Goal: Task Accomplishment & Management: Complete application form

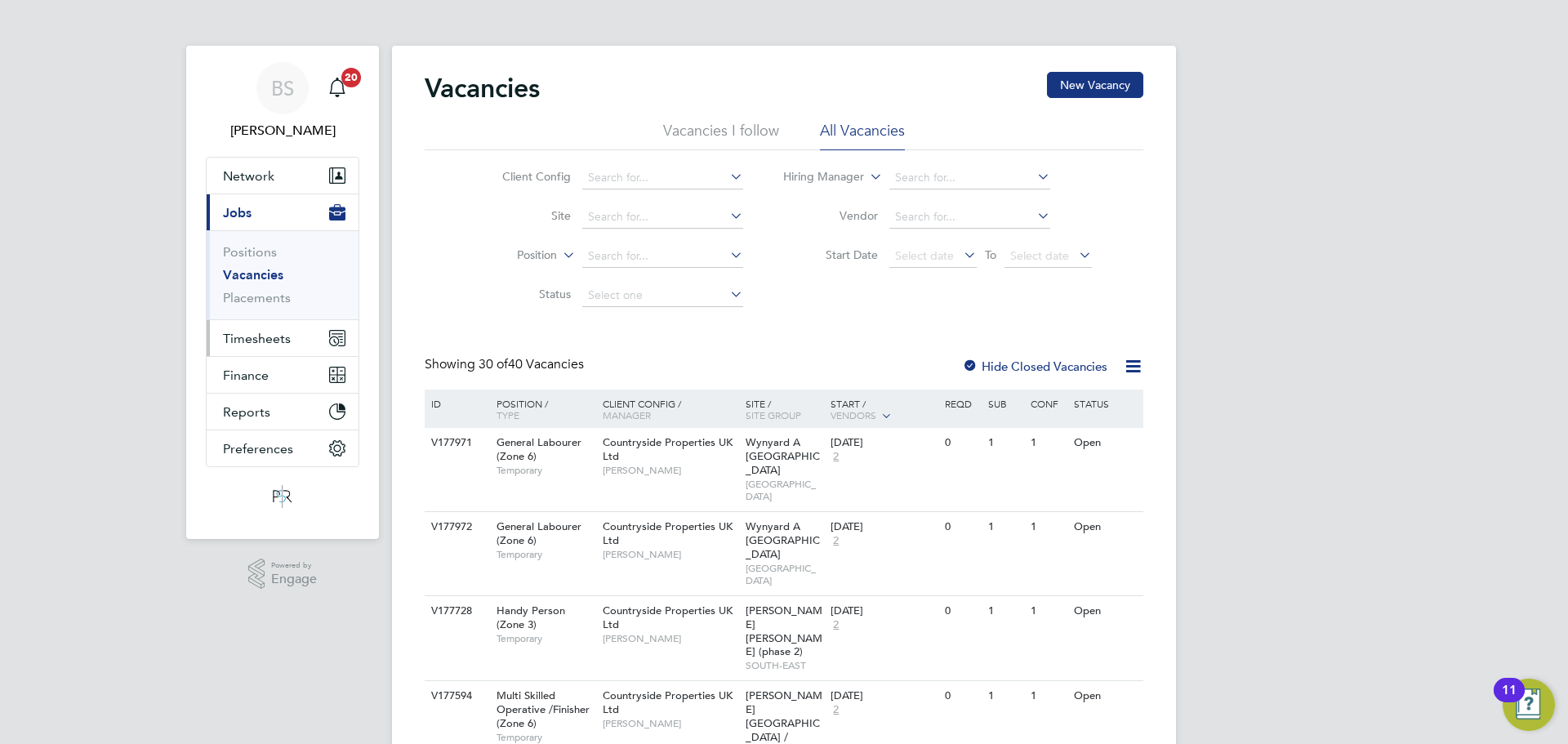
click at [245, 347] on button "Timesheets" at bounding box center [283, 339] width 152 height 36
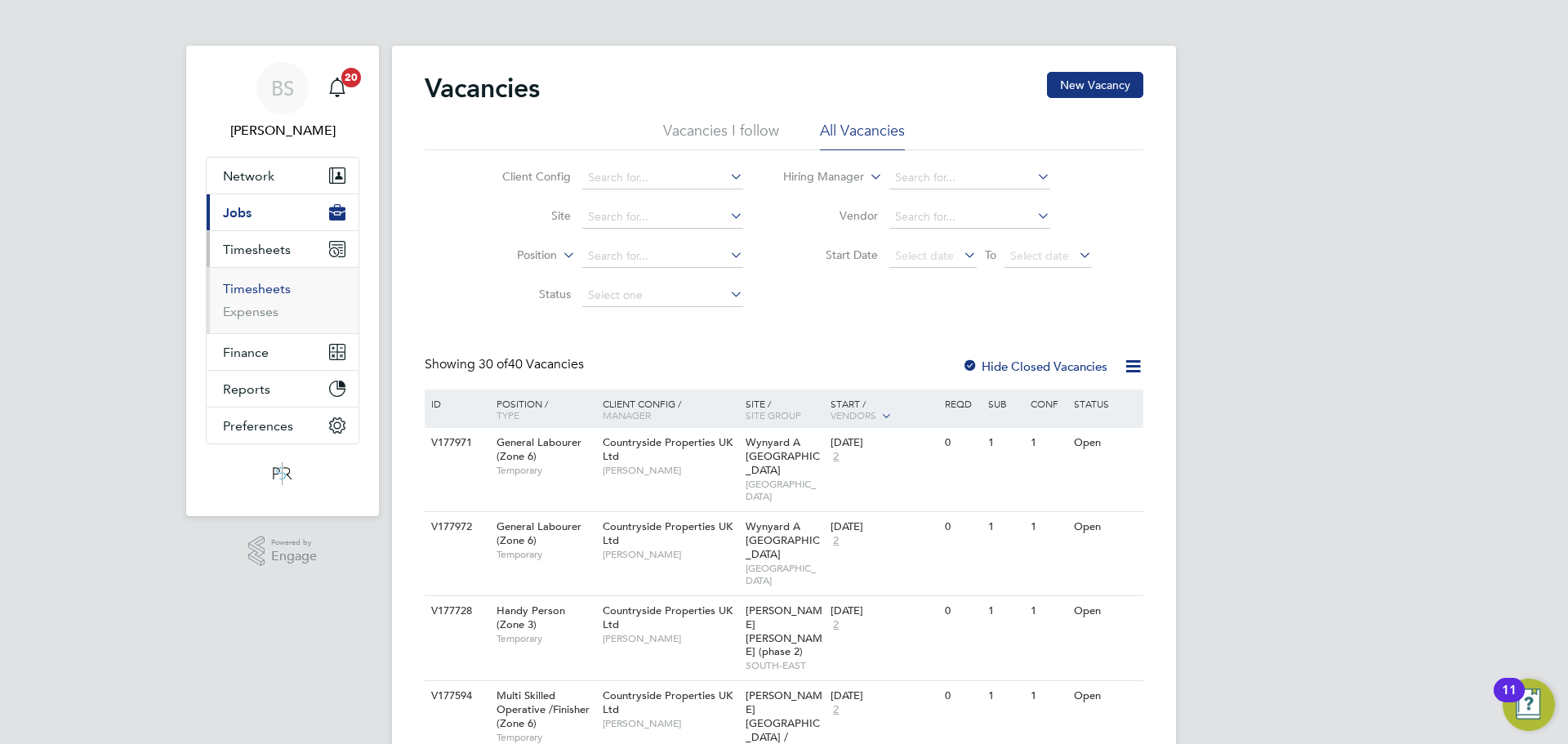
click at [262, 292] on link "Timesheets" at bounding box center [257, 289] width 68 height 16
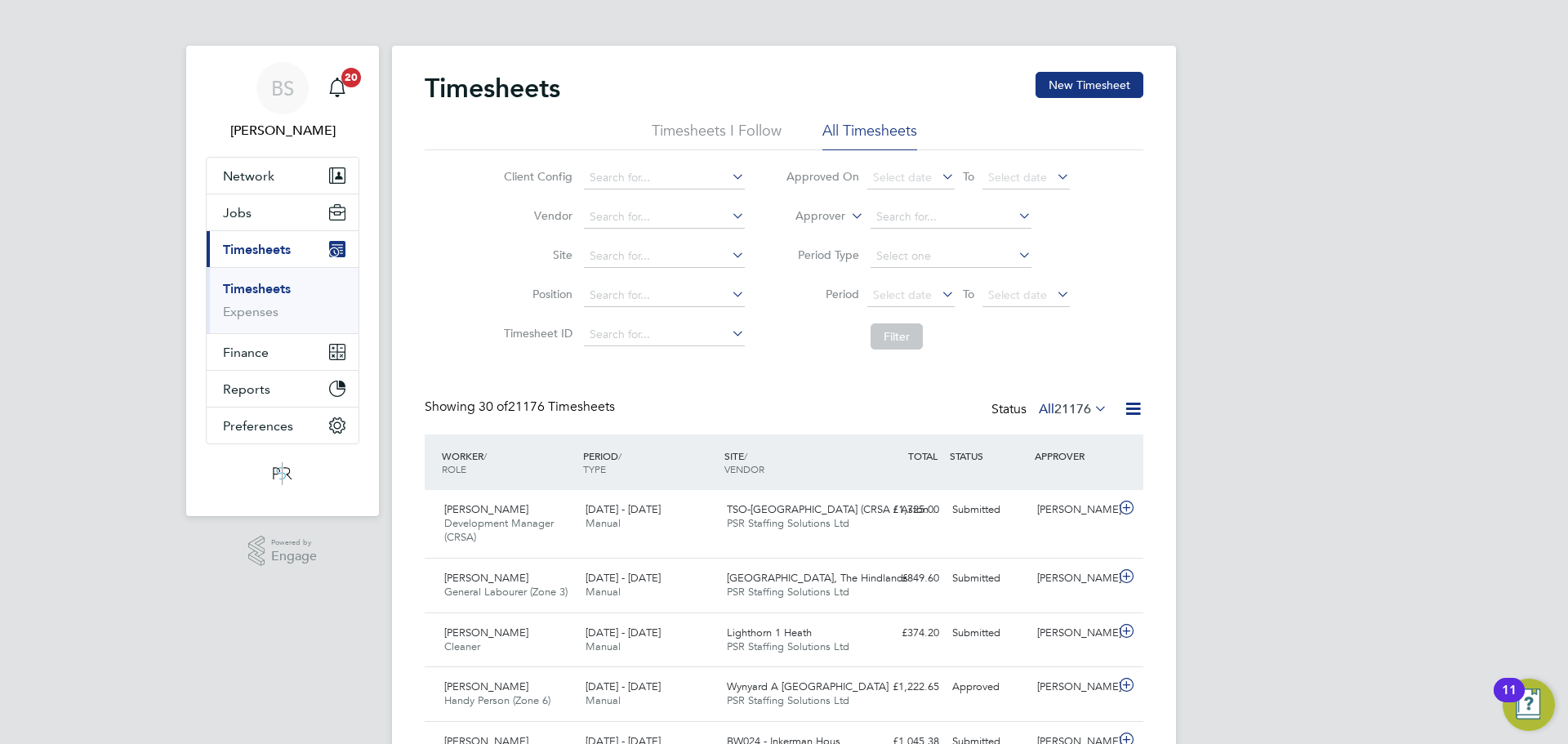
click at [844, 219] on label "Approver" at bounding box center [809, 217] width 74 height 16
click at [848, 216] on icon at bounding box center [848, 211] width 0 height 15
click at [832, 238] on li "Worker" at bounding box center [805, 235] width 81 height 21
click at [880, 218] on input at bounding box center [951, 217] width 161 height 23
click at [934, 237] on li "[PERSON_NAME] [PERSON_NAME]" at bounding box center [1019, 240] width 300 height 22
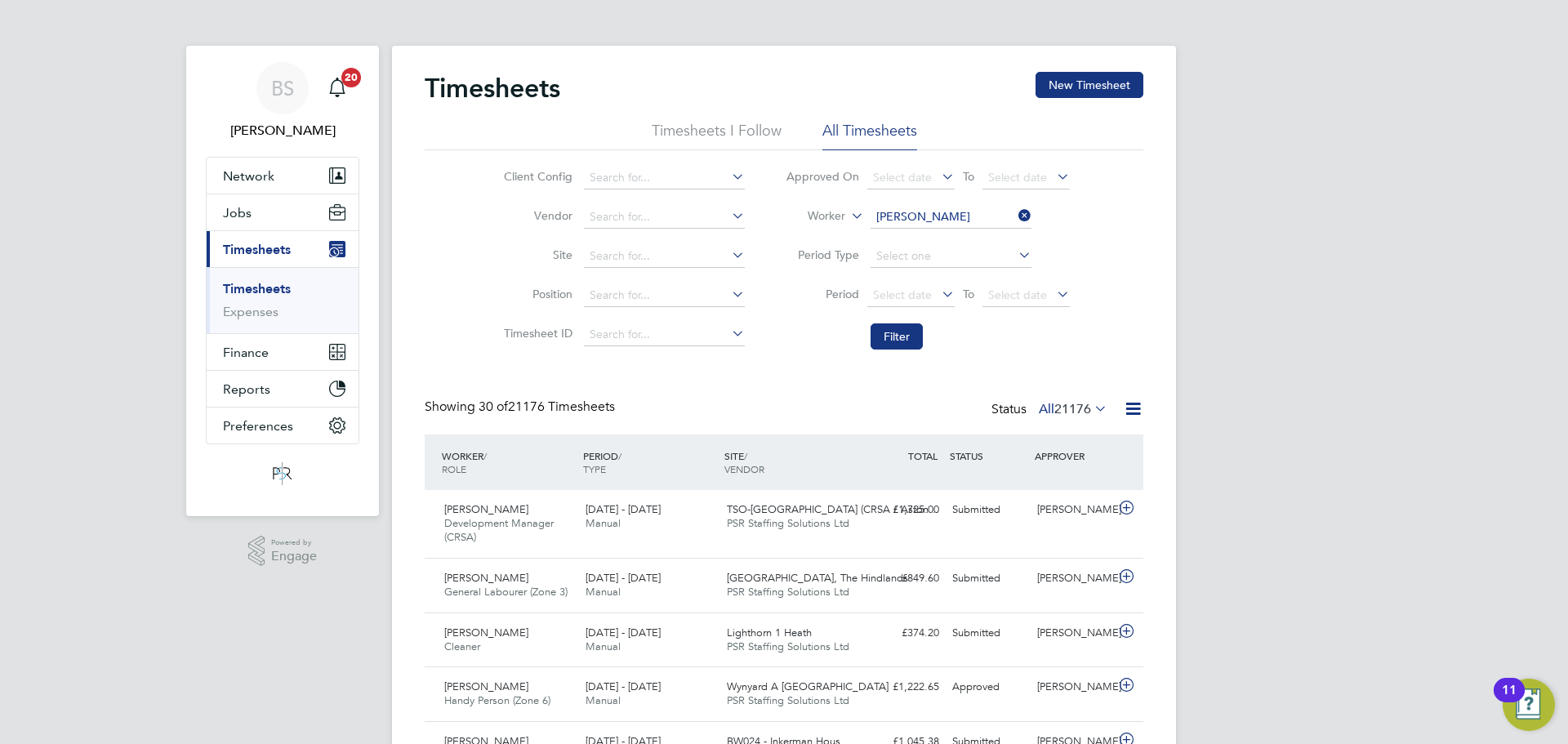
type input "[PERSON_NAME] [PERSON_NAME]"
click at [900, 338] on button "Filter" at bounding box center [897, 337] width 52 height 26
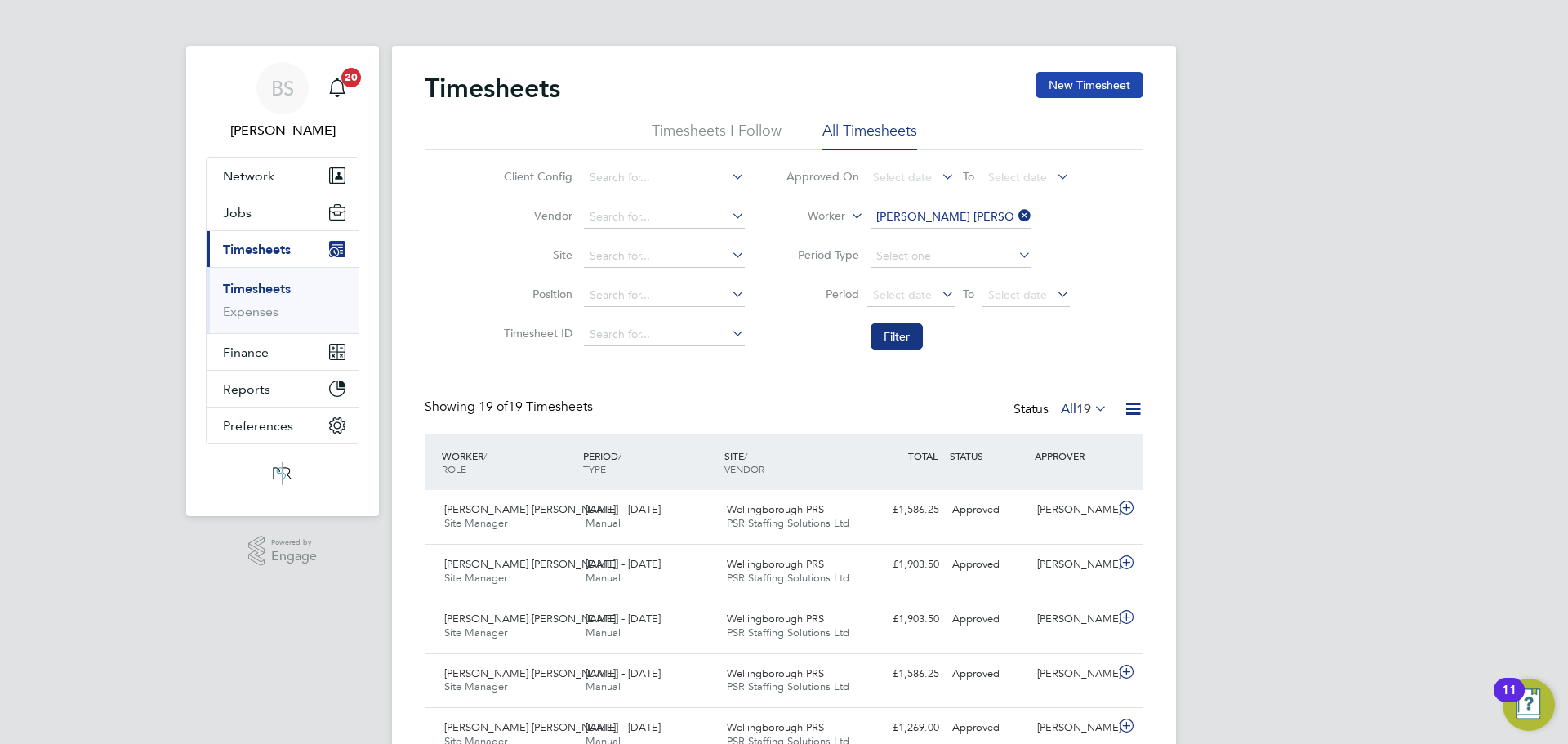
click at [1099, 82] on button "New Timesheet" at bounding box center [1090, 85] width 108 height 26
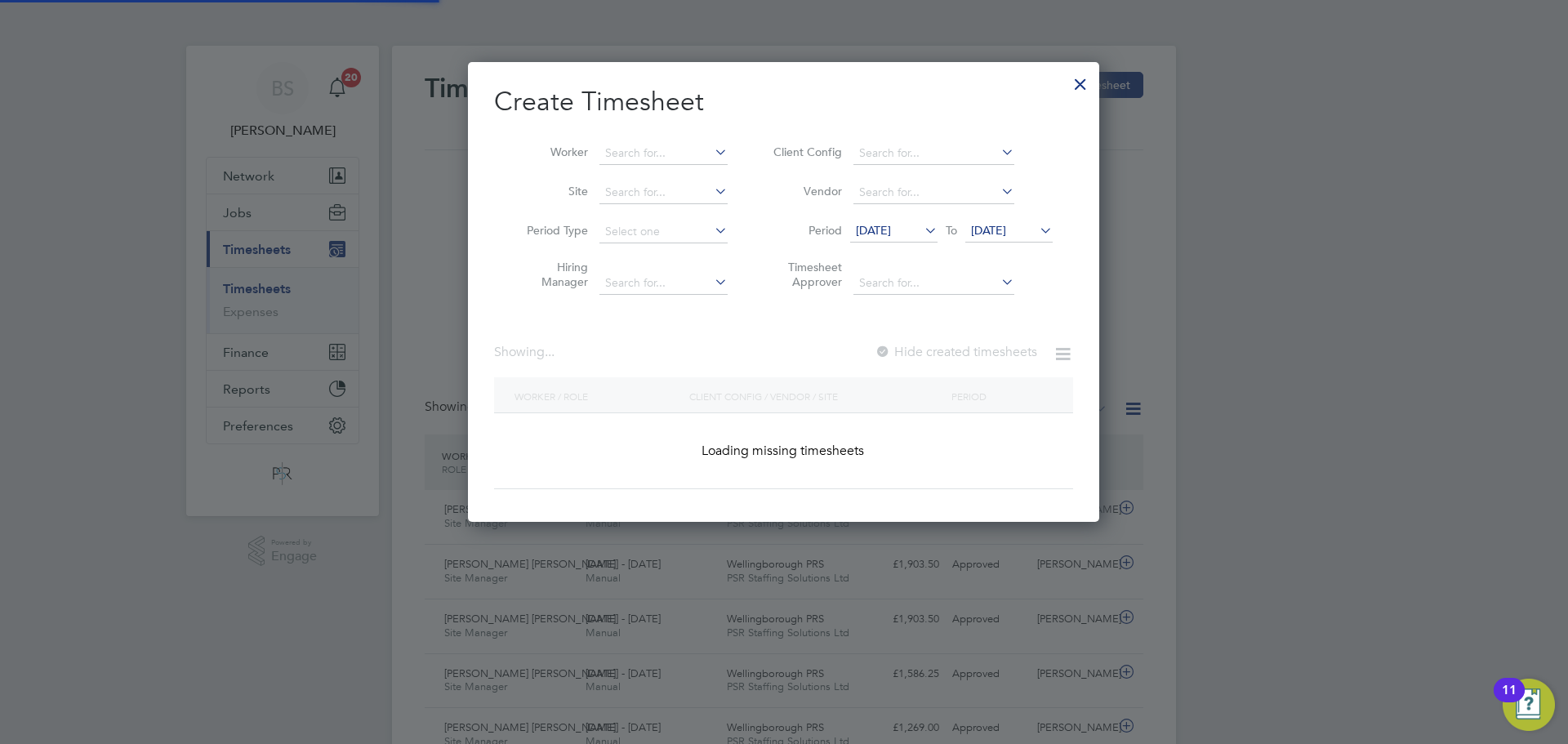
scroll to position [2917, 647]
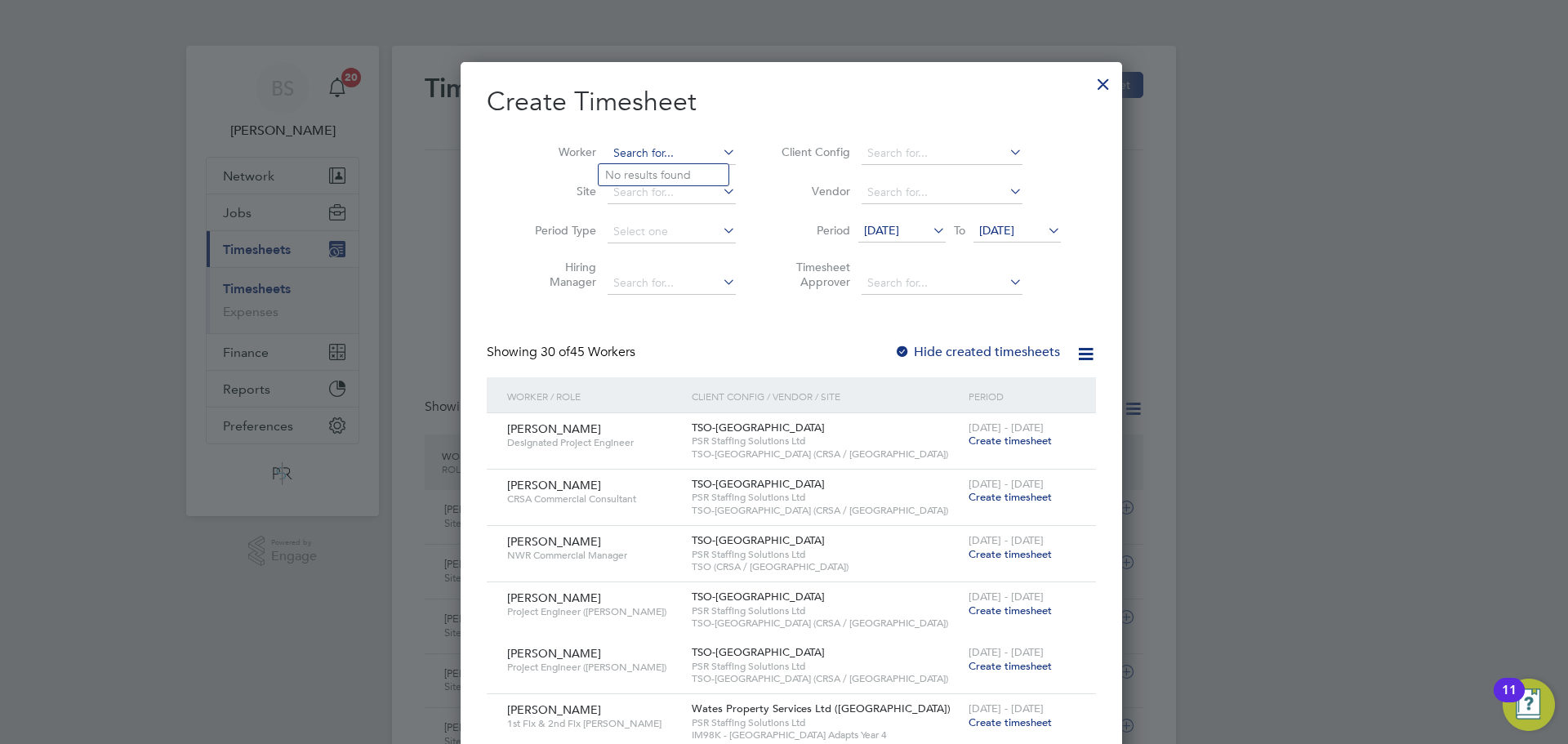
click at [675, 162] on input at bounding box center [672, 153] width 128 height 23
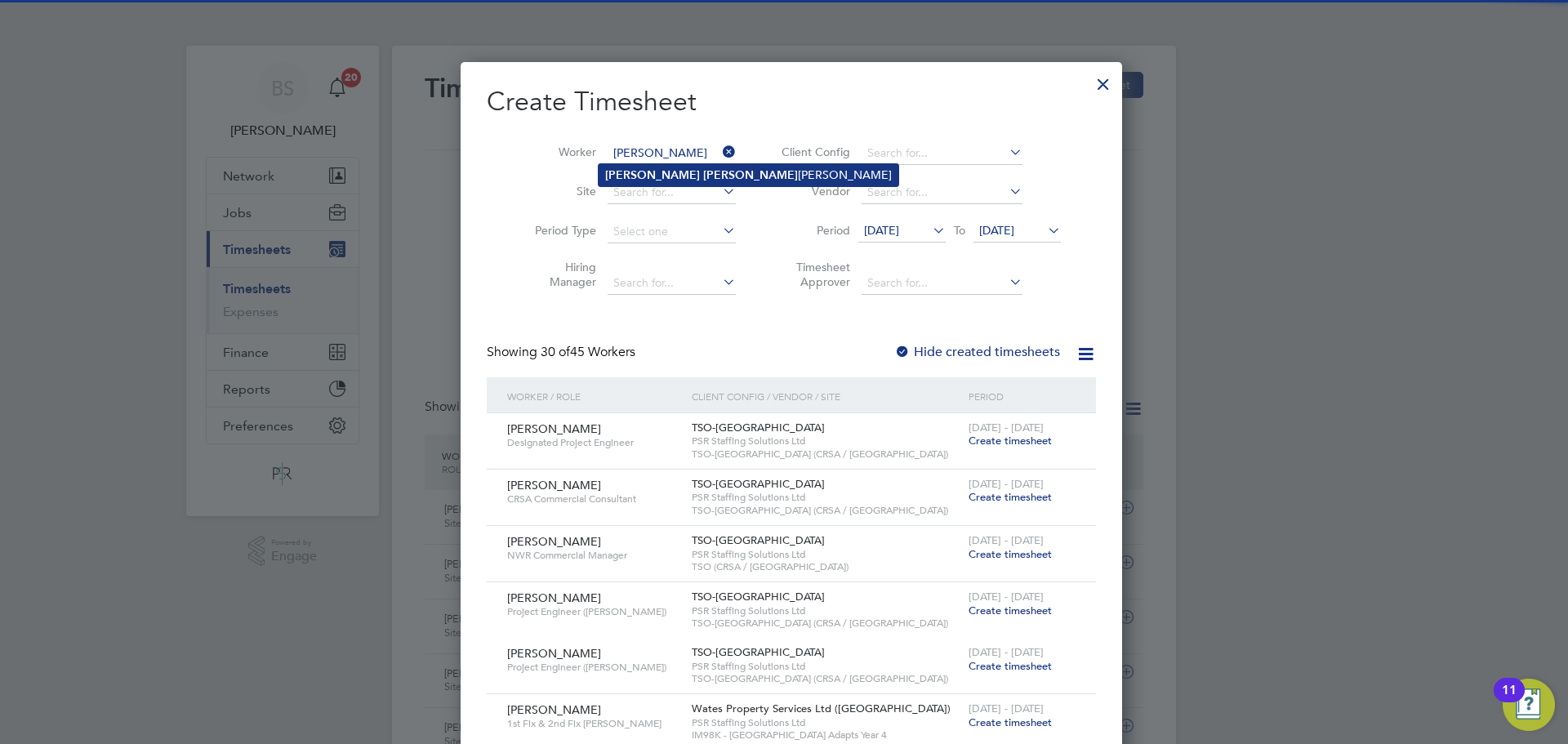
click at [680, 167] on li "[PERSON_NAME] [PERSON_NAME]" at bounding box center [749, 175] width 300 height 22
type input "[PERSON_NAME] [PERSON_NAME]"
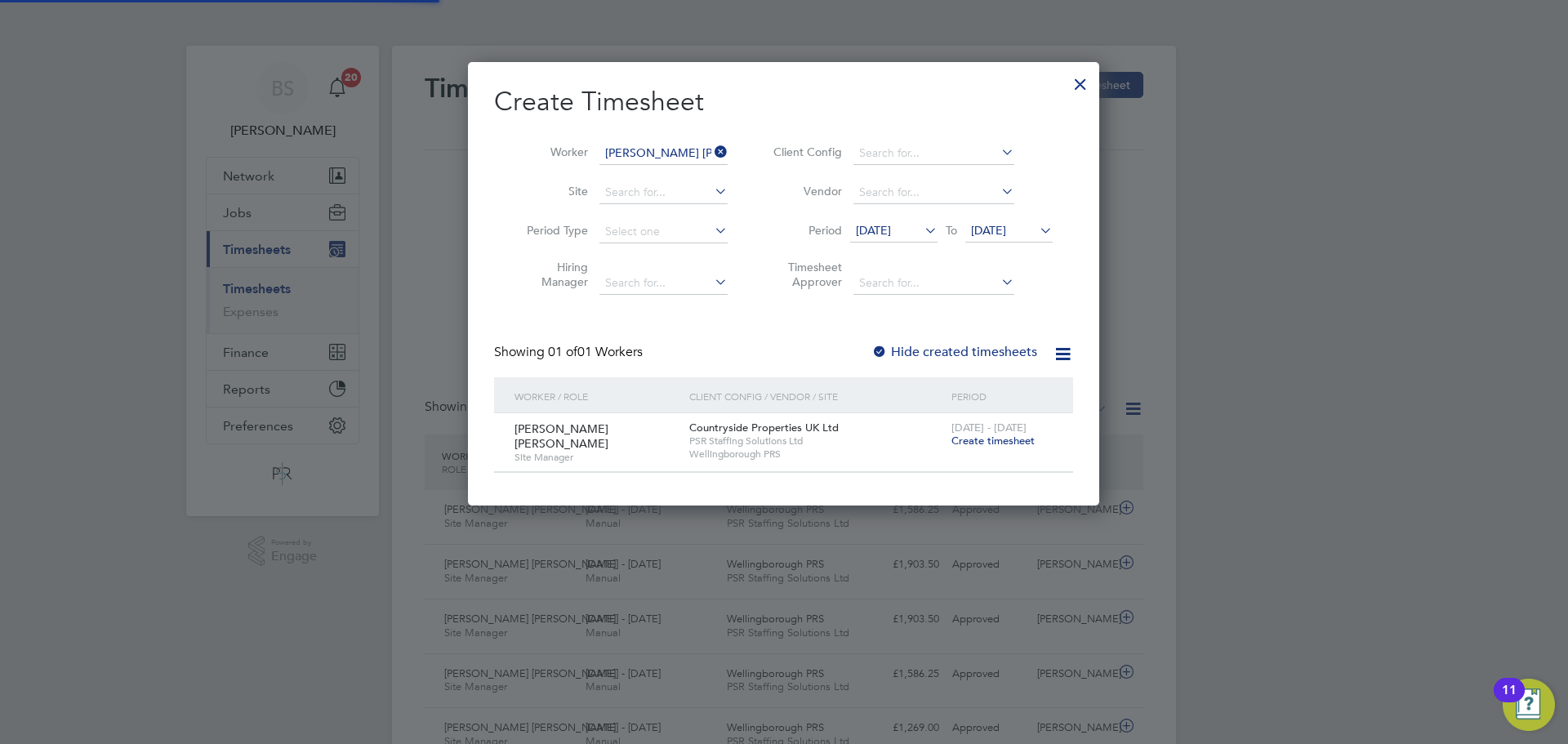
scroll to position [440, 632]
click at [922, 230] on icon at bounding box center [922, 230] width 0 height 23
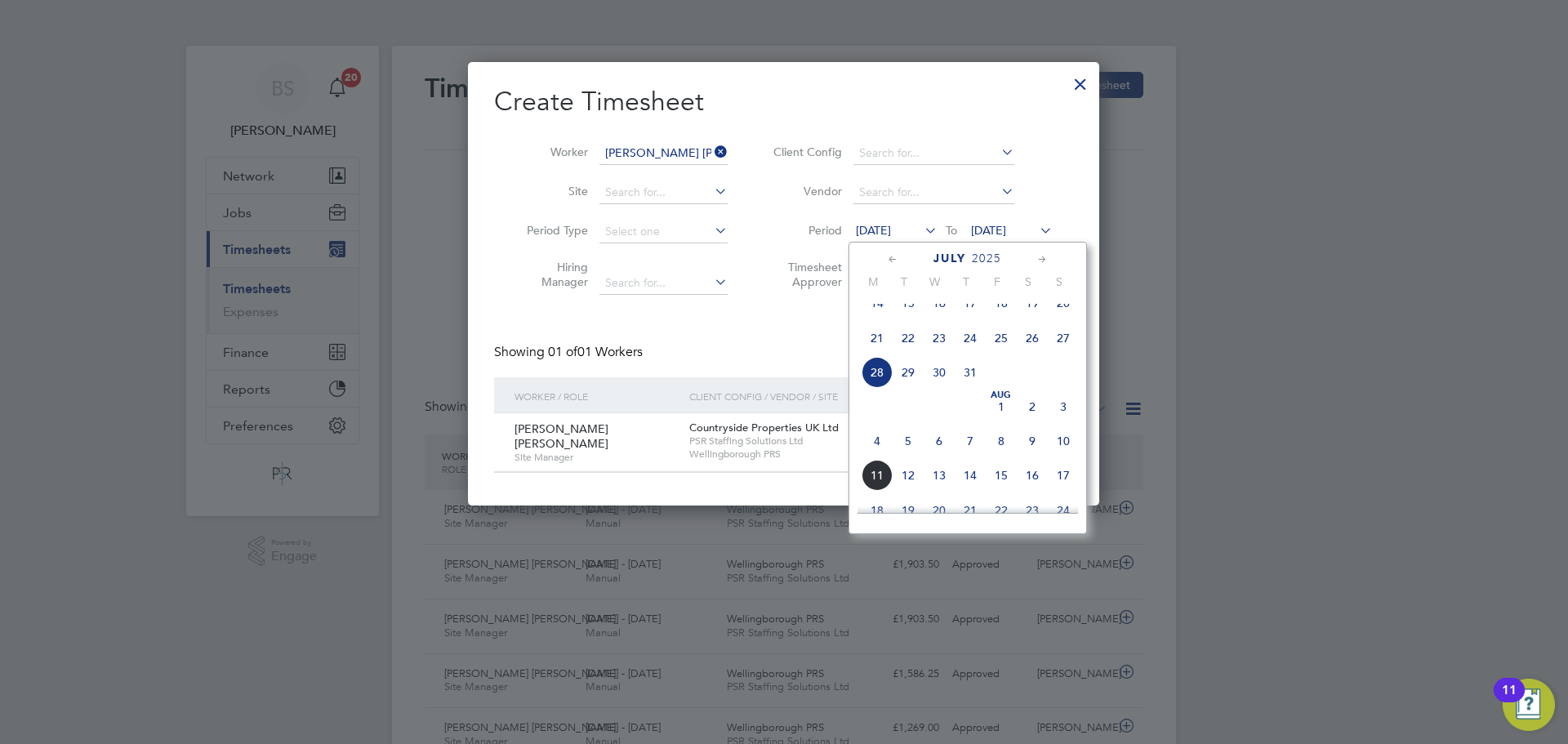
click at [873, 451] on span "4" at bounding box center [877, 440] width 31 height 31
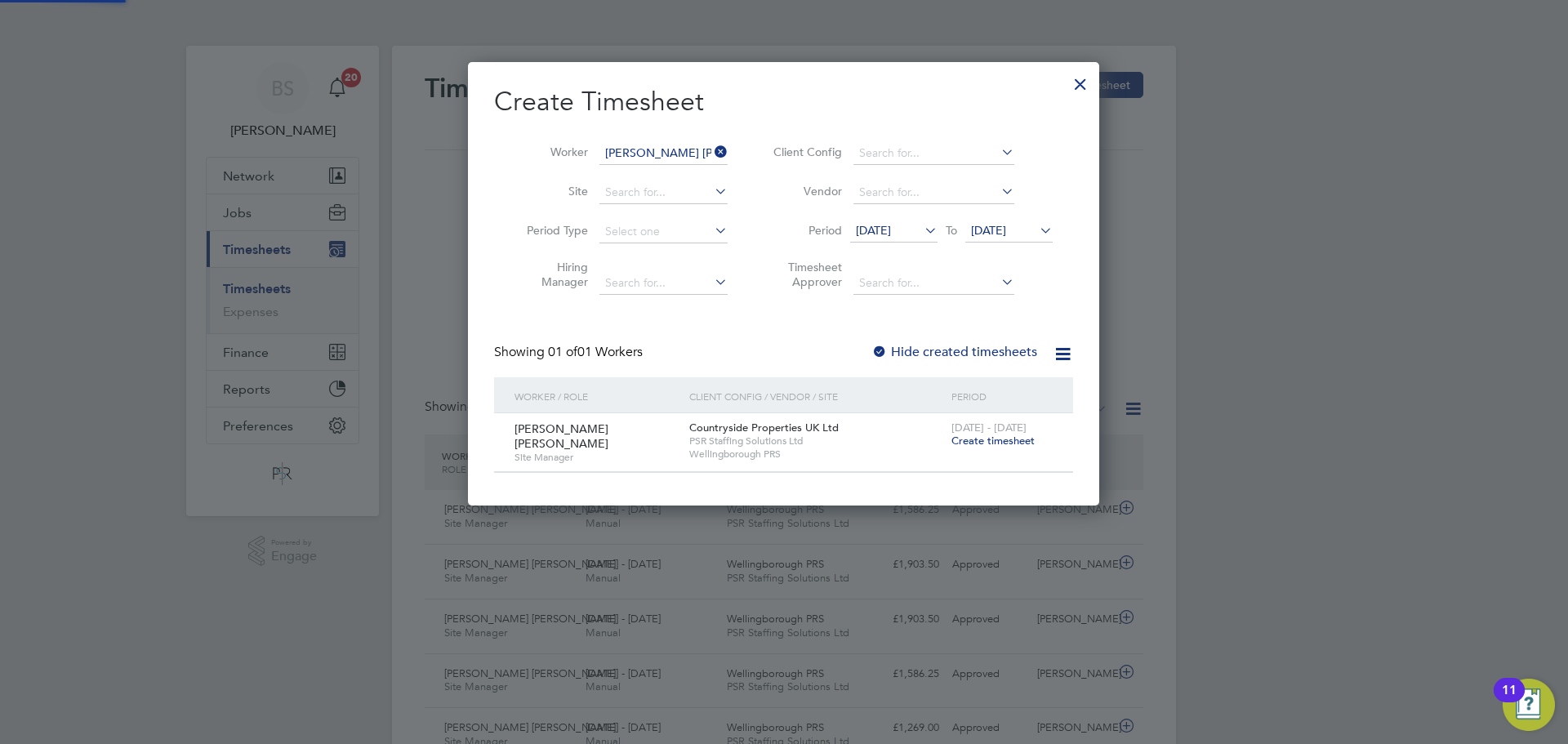
scroll to position [440, 632]
click at [1007, 437] on span "Create timesheet" at bounding box center [993, 440] width 83 height 14
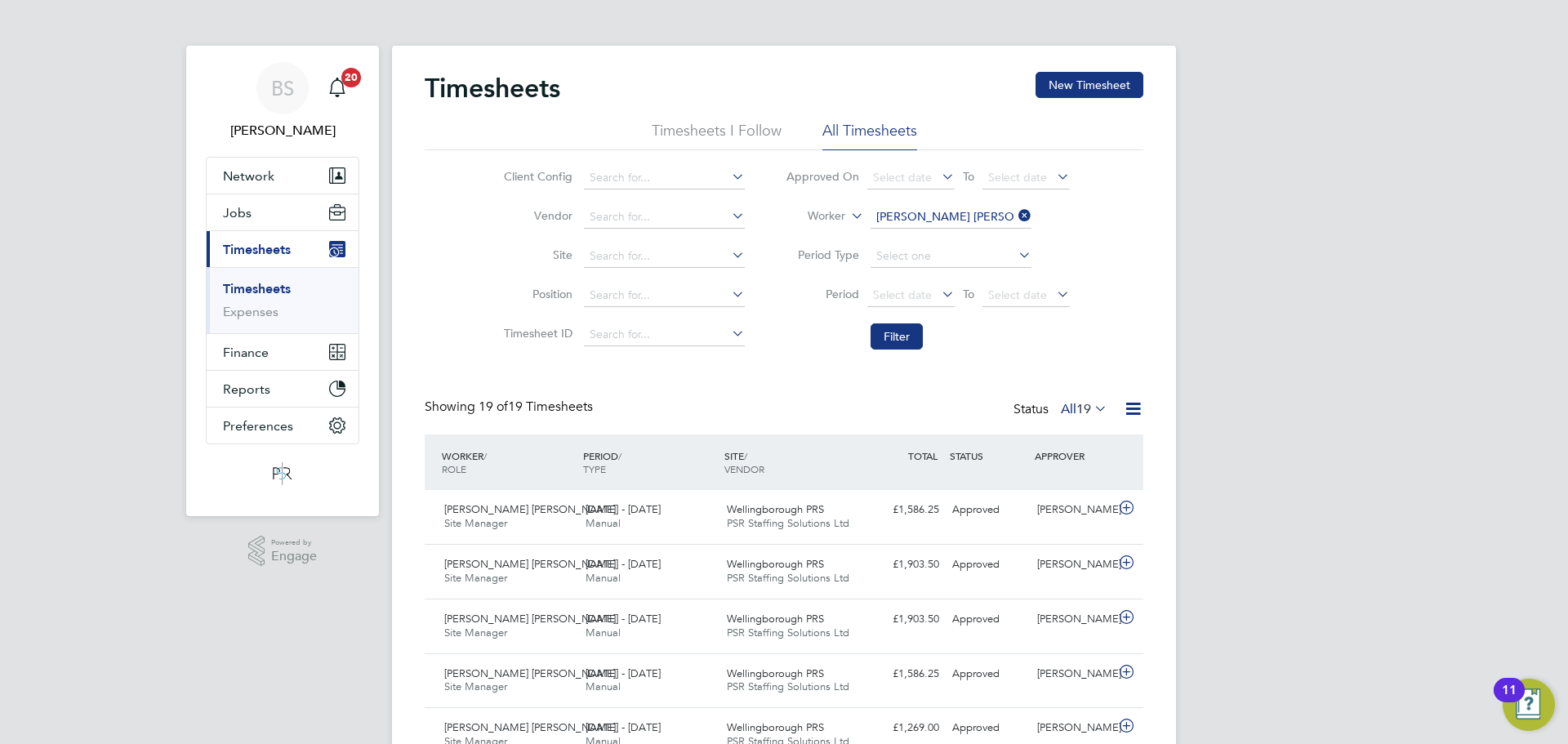
scroll to position [42, 142]
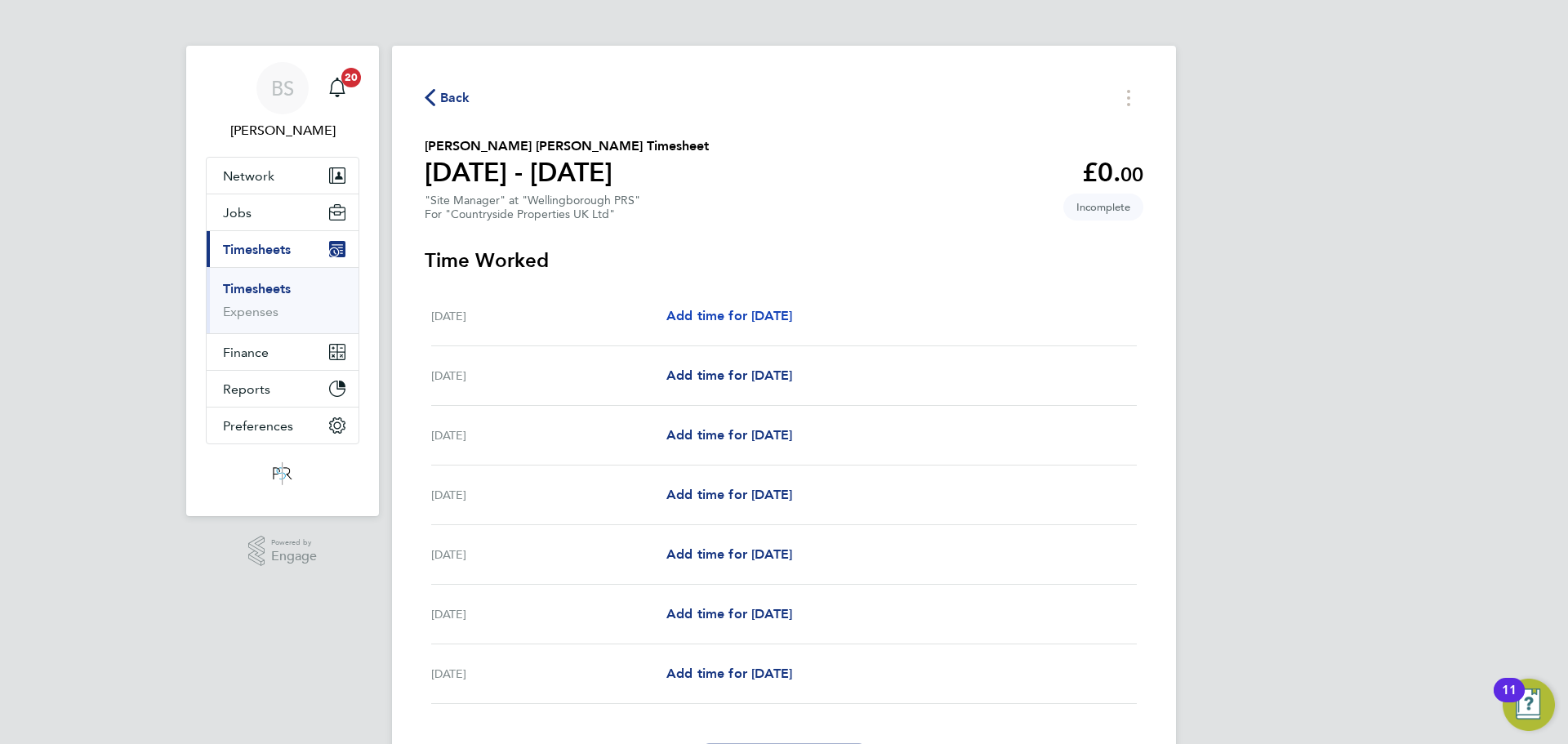
click at [787, 312] on span "Add time for [DATE]" at bounding box center [729, 316] width 126 height 16
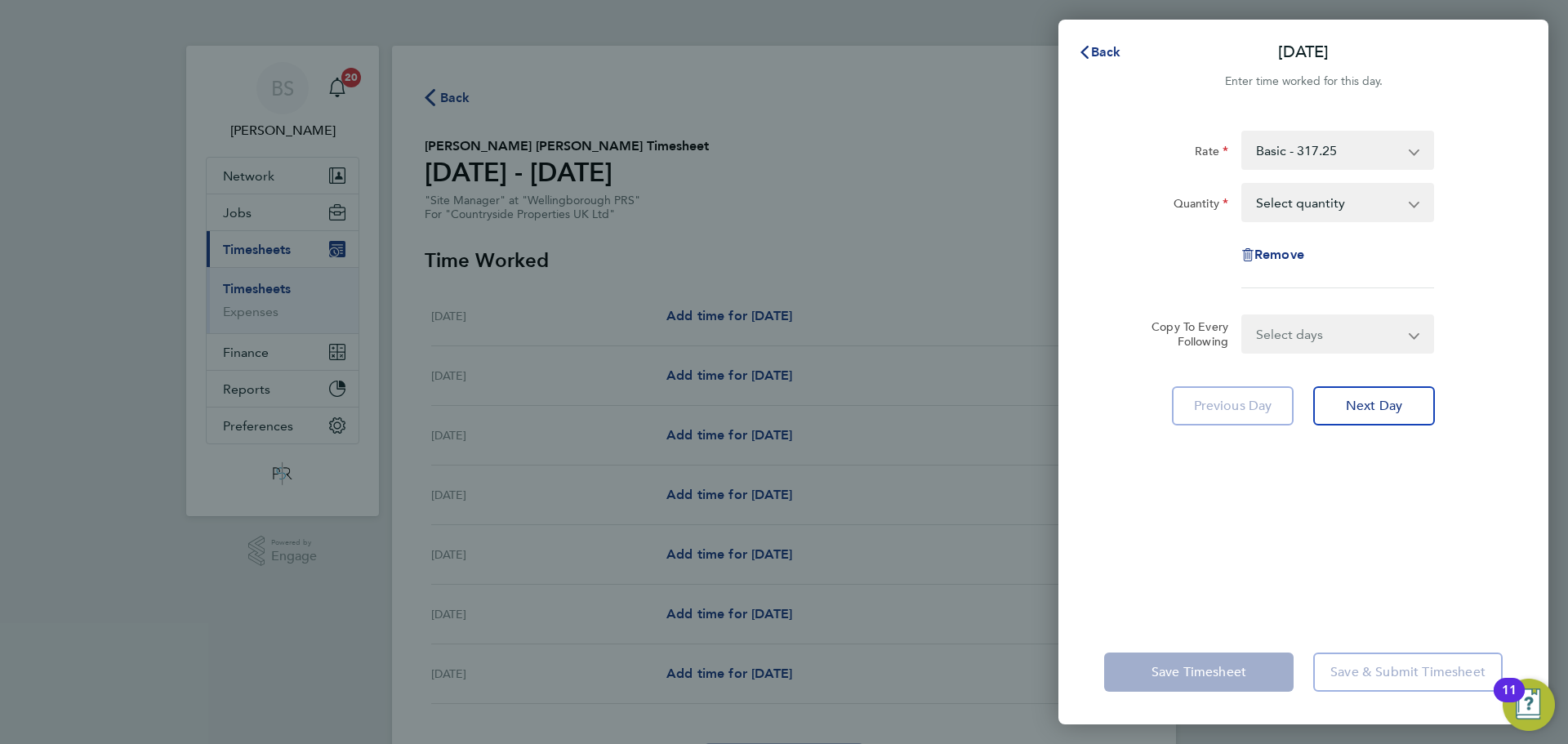
click at [1347, 202] on select "Select quantity 0.5 1" at bounding box center [1328, 203] width 170 height 36
select select "1"
click at [1243, 185] on select "Select quantity 0.5 1" at bounding box center [1328, 203] width 170 height 36
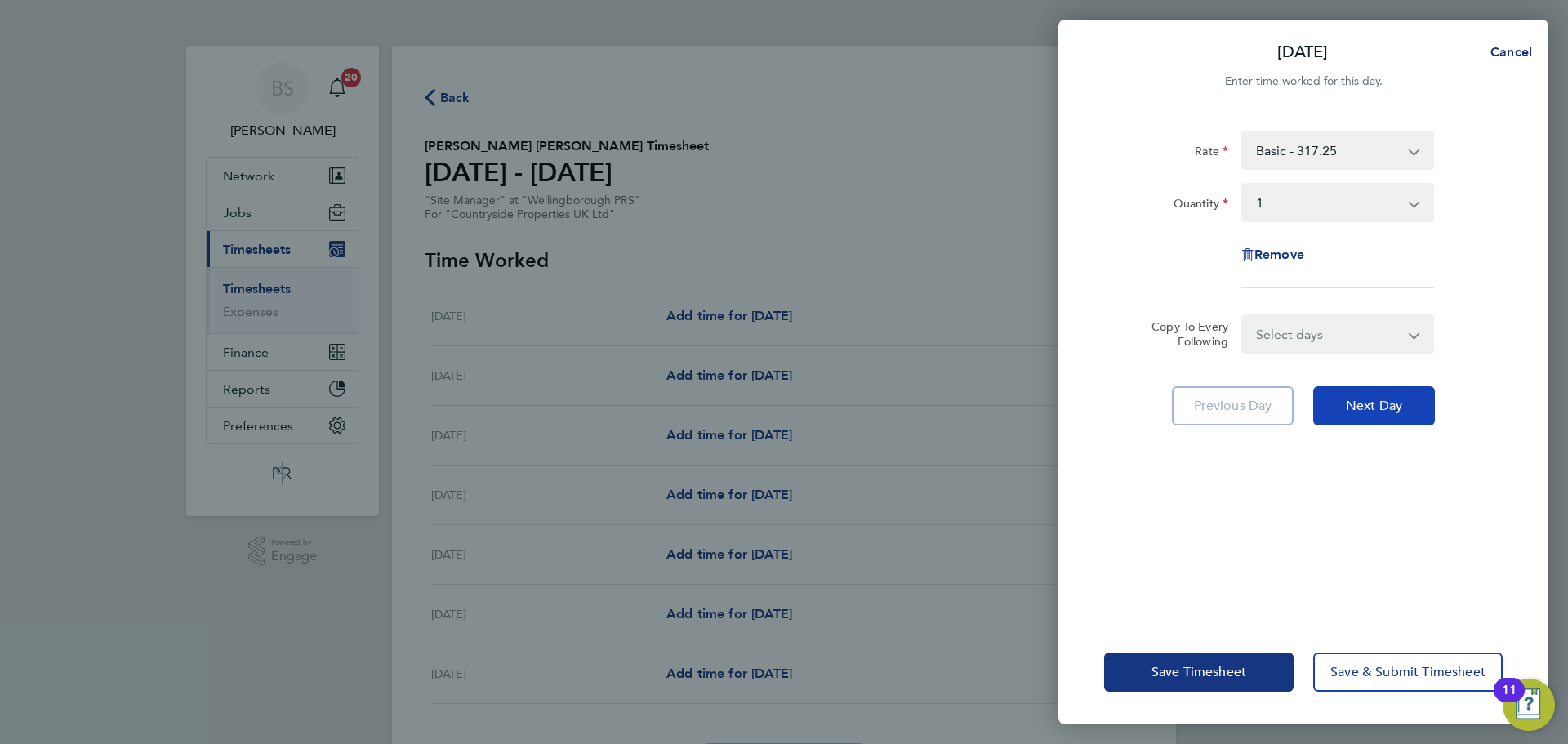
click at [1348, 407] on span "Next Day" at bounding box center [1374, 405] width 56 height 16
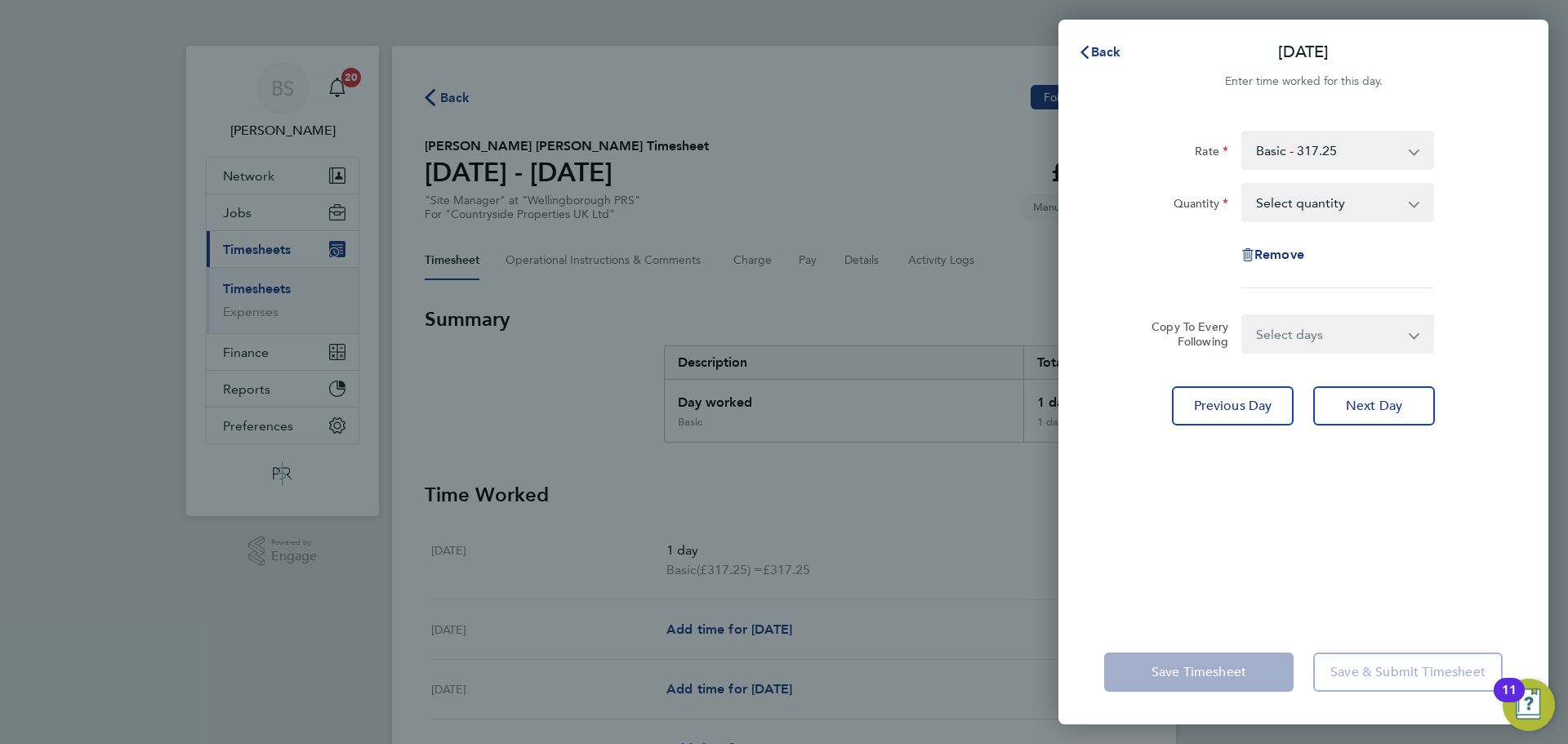
click at [1324, 145] on select "Basic - 317.25" at bounding box center [1328, 151] width 170 height 36
drag, startPoint x: 1447, startPoint y: 249, endPoint x: 1434, endPoint y: 246, distance: 13.3
click at [1446, 249] on div "Remove" at bounding box center [1303, 255] width 411 height 39
click at [1380, 206] on select "Select quantity 0.5 1" at bounding box center [1328, 203] width 170 height 36
select select "1"
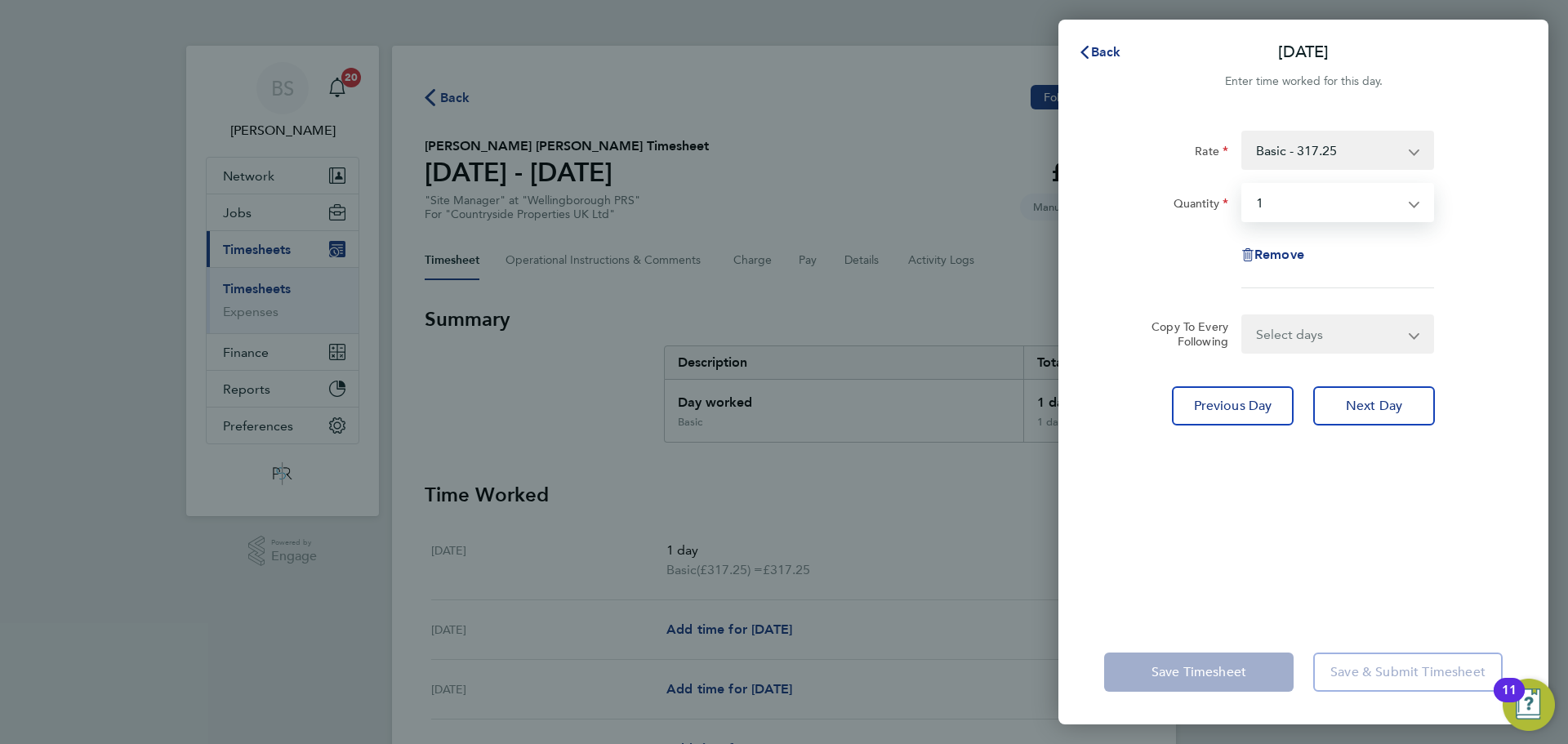
click at [1243, 185] on select "Select quantity 0.5 1" at bounding box center [1328, 203] width 170 height 36
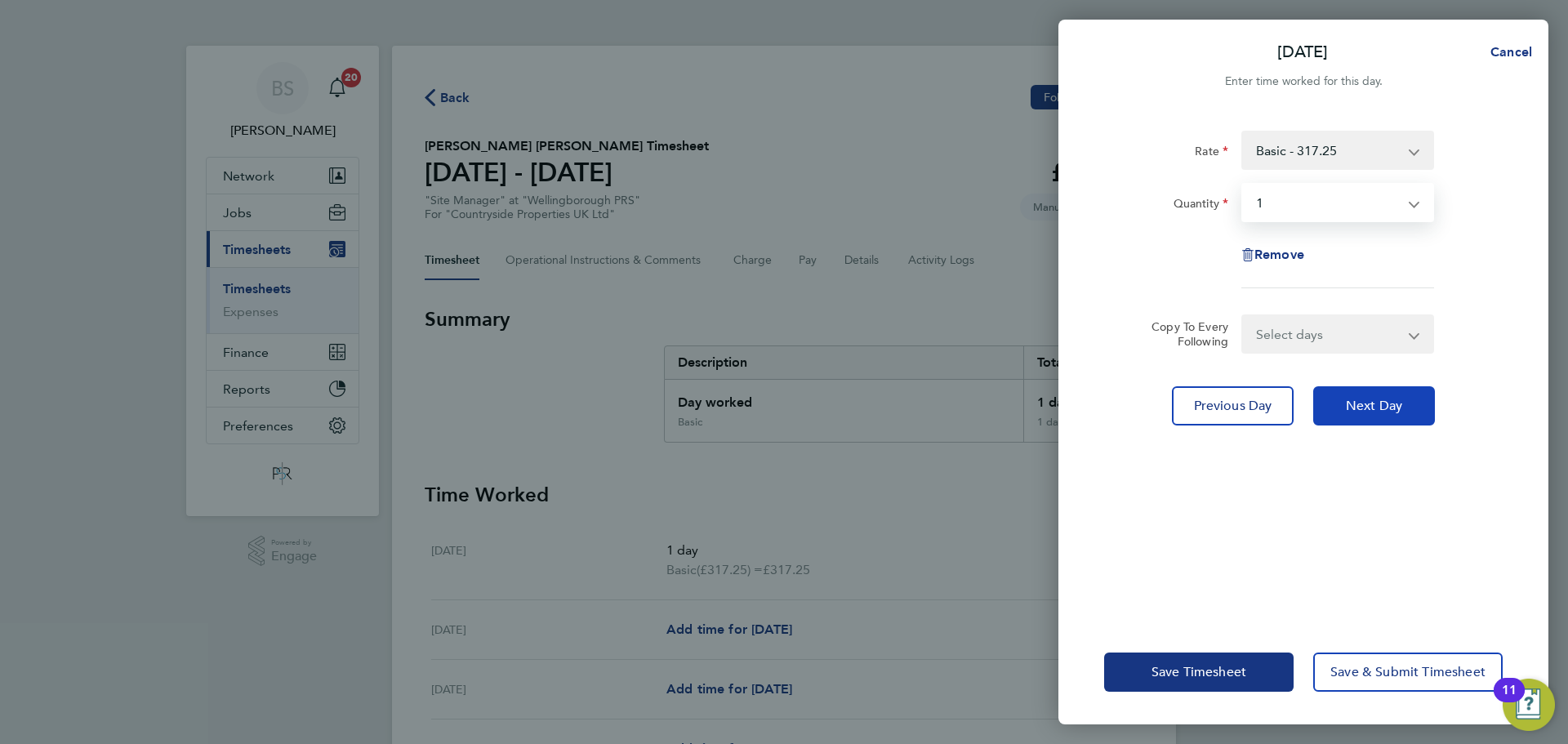
click at [1415, 420] on button "Next Day" at bounding box center [1374, 405] width 122 height 39
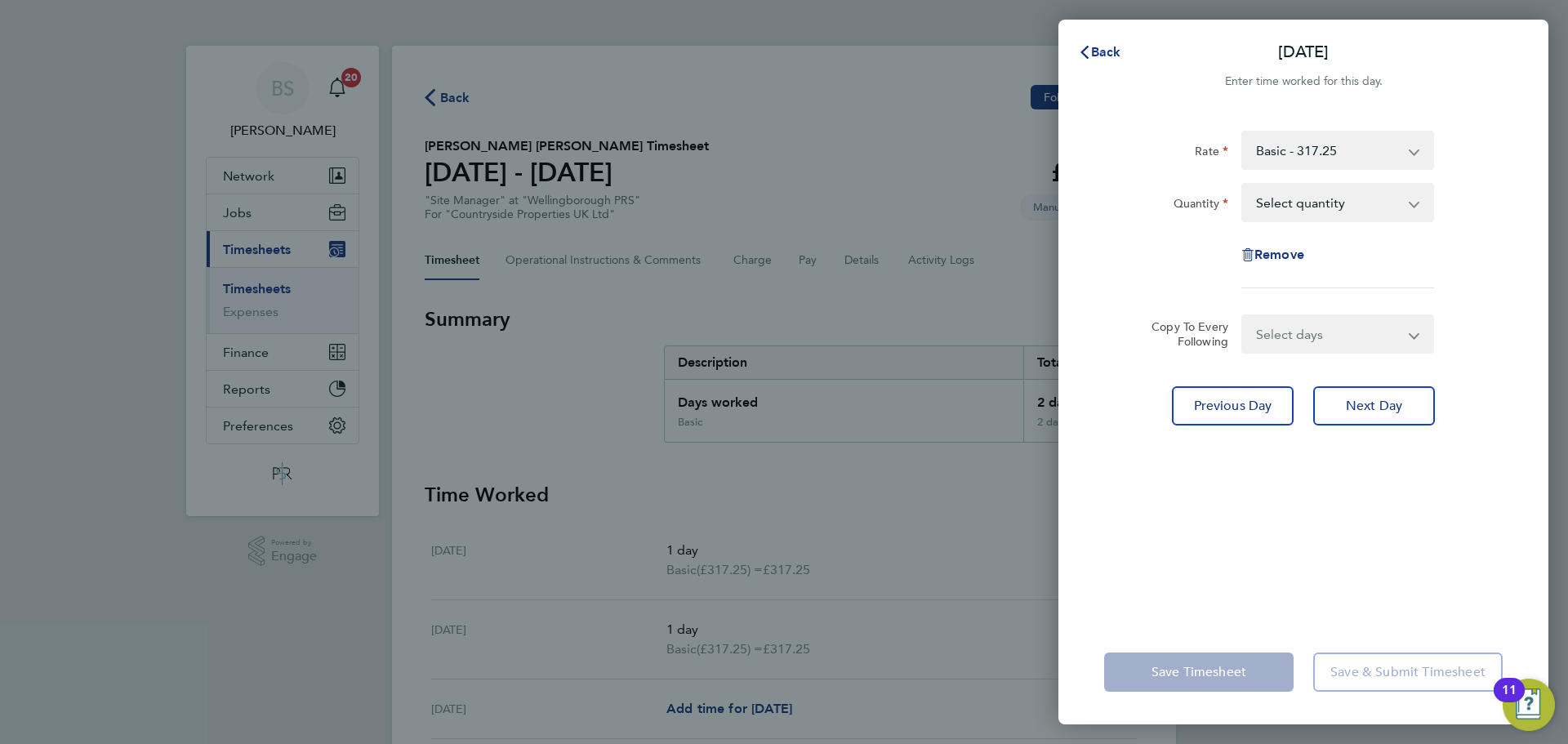
click at [1320, 200] on select "Select quantity 0.5 1" at bounding box center [1328, 203] width 170 height 36
select select "1"
click at [1243, 185] on select "Select quantity 0.5 1" at bounding box center [1328, 203] width 170 height 36
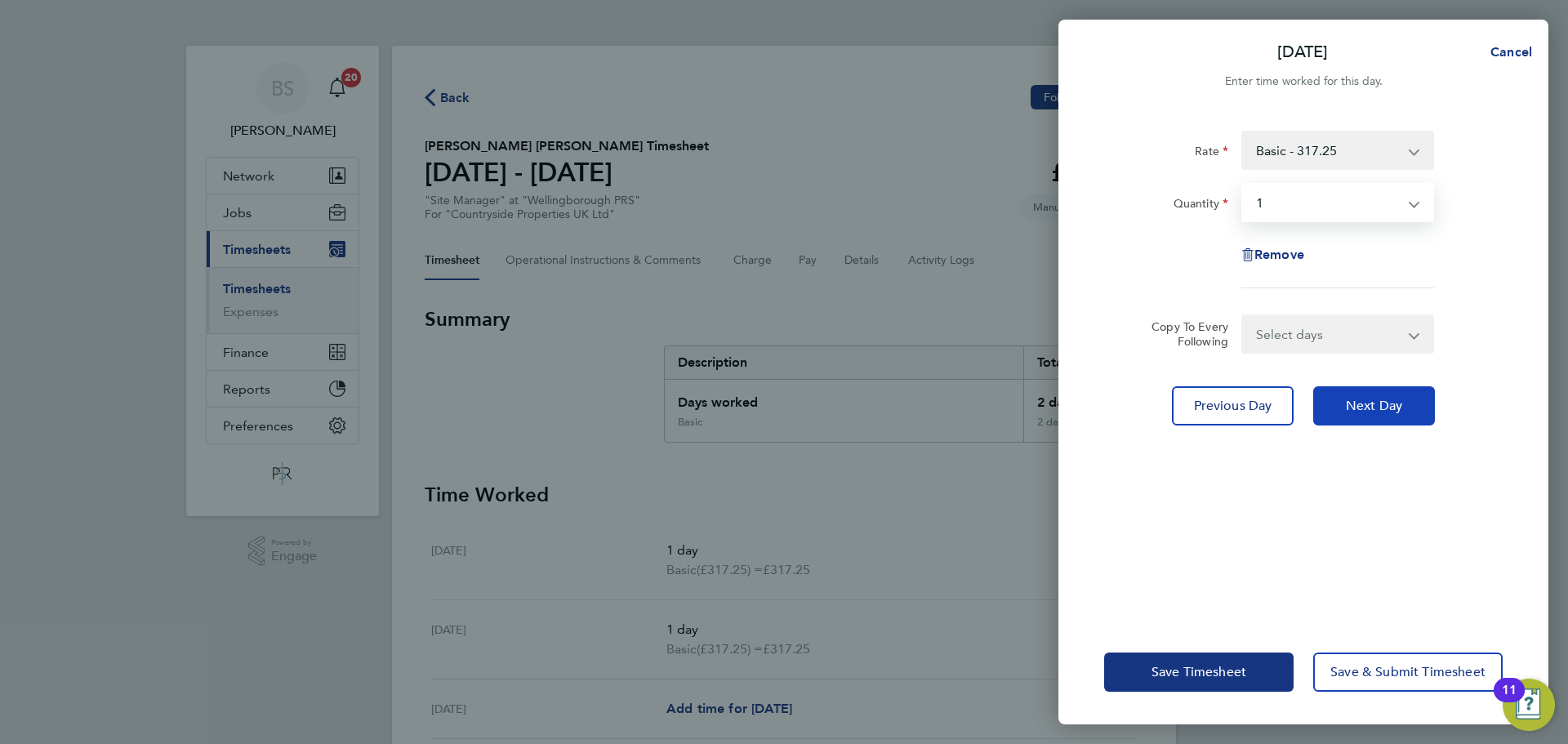
click at [1366, 405] on span "Next Day" at bounding box center [1374, 405] width 56 height 16
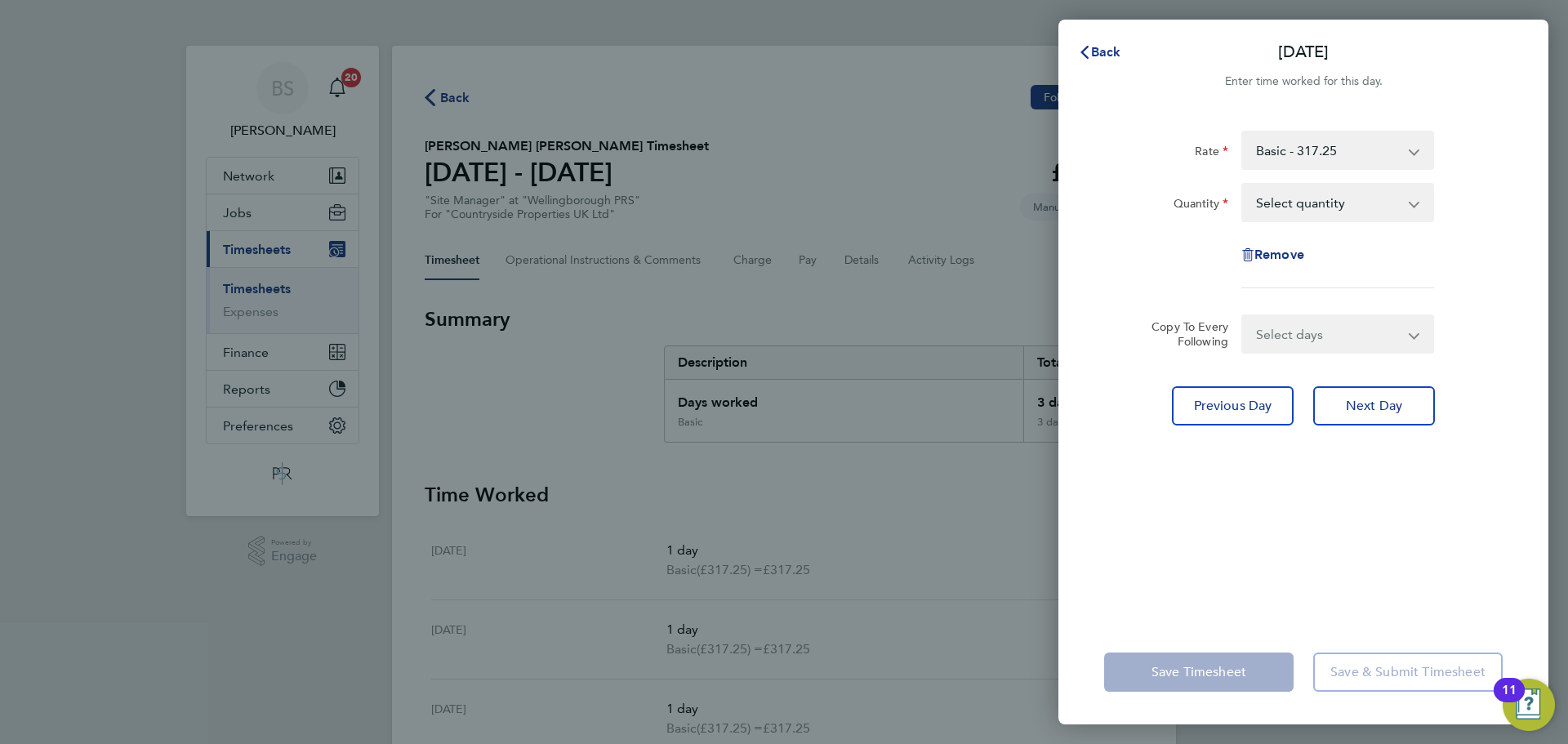
click at [1337, 210] on select "Select quantity 0.5 1" at bounding box center [1328, 203] width 170 height 36
select select "1"
click at [1243, 185] on select "Select quantity 0.5 1" at bounding box center [1328, 203] width 170 height 36
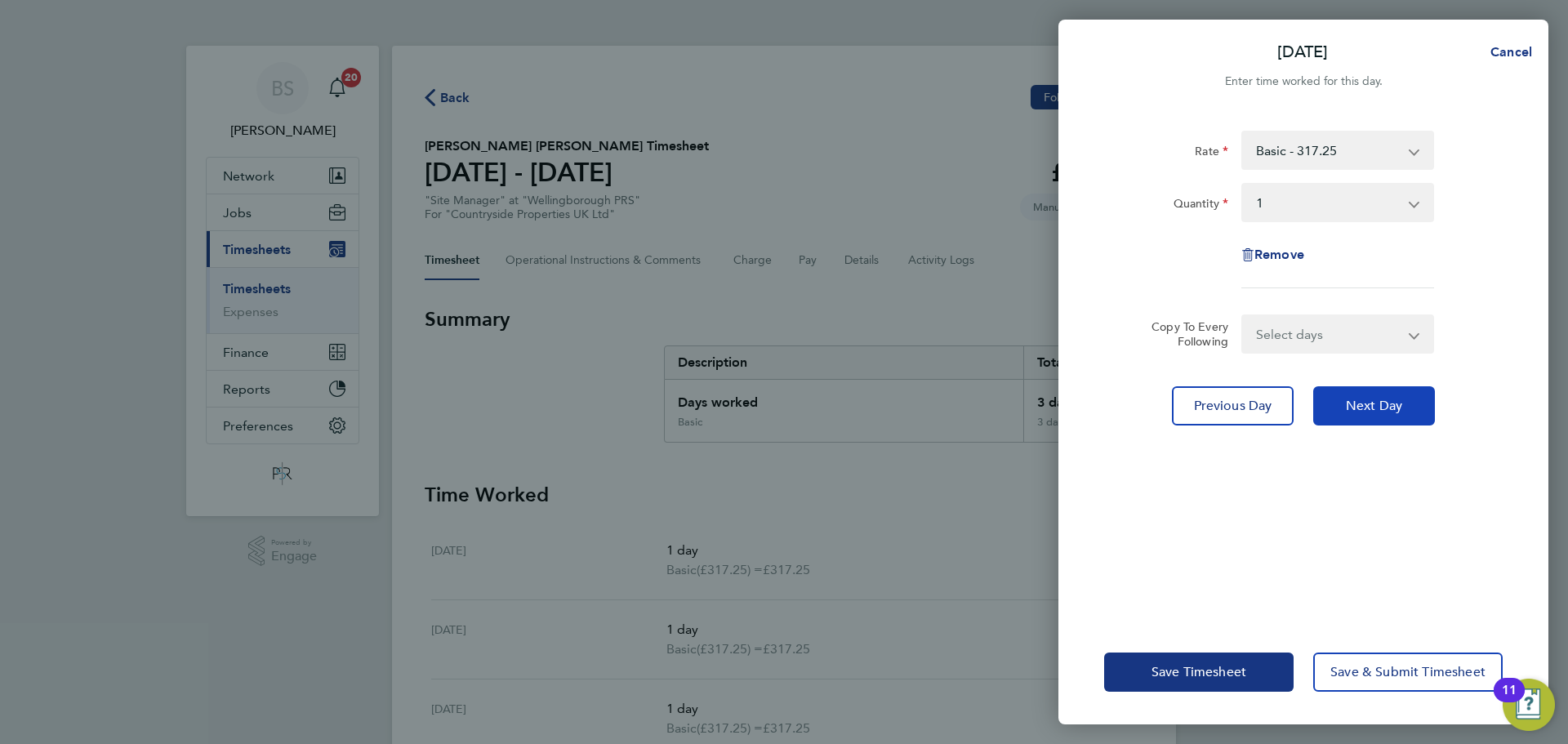
click at [1375, 406] on span "Next Day" at bounding box center [1374, 405] width 56 height 16
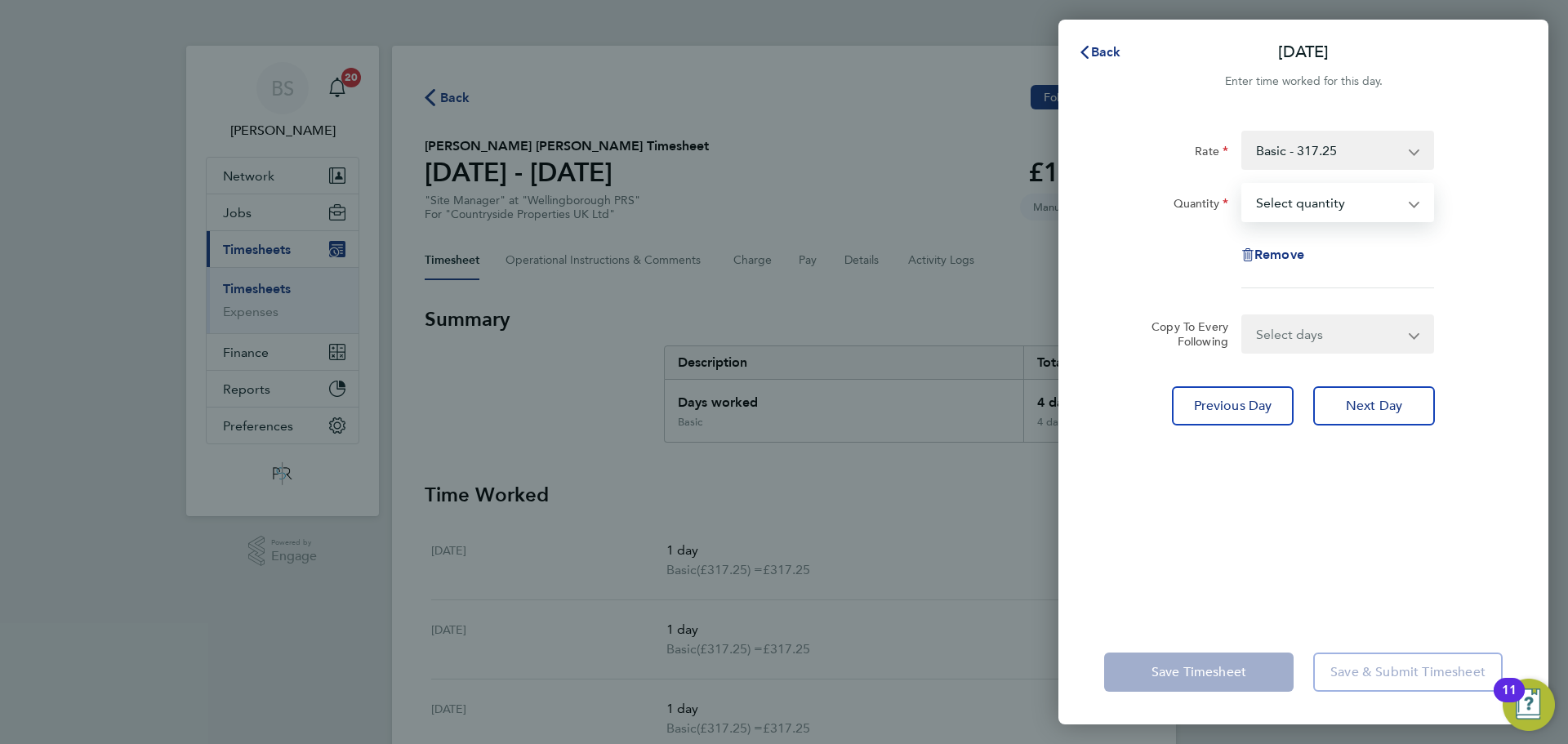
click at [1335, 207] on select "Select quantity 0.5 1" at bounding box center [1328, 203] width 170 height 36
select select "1"
click at [1243, 185] on select "Select quantity 0.5 1" at bounding box center [1328, 203] width 170 height 36
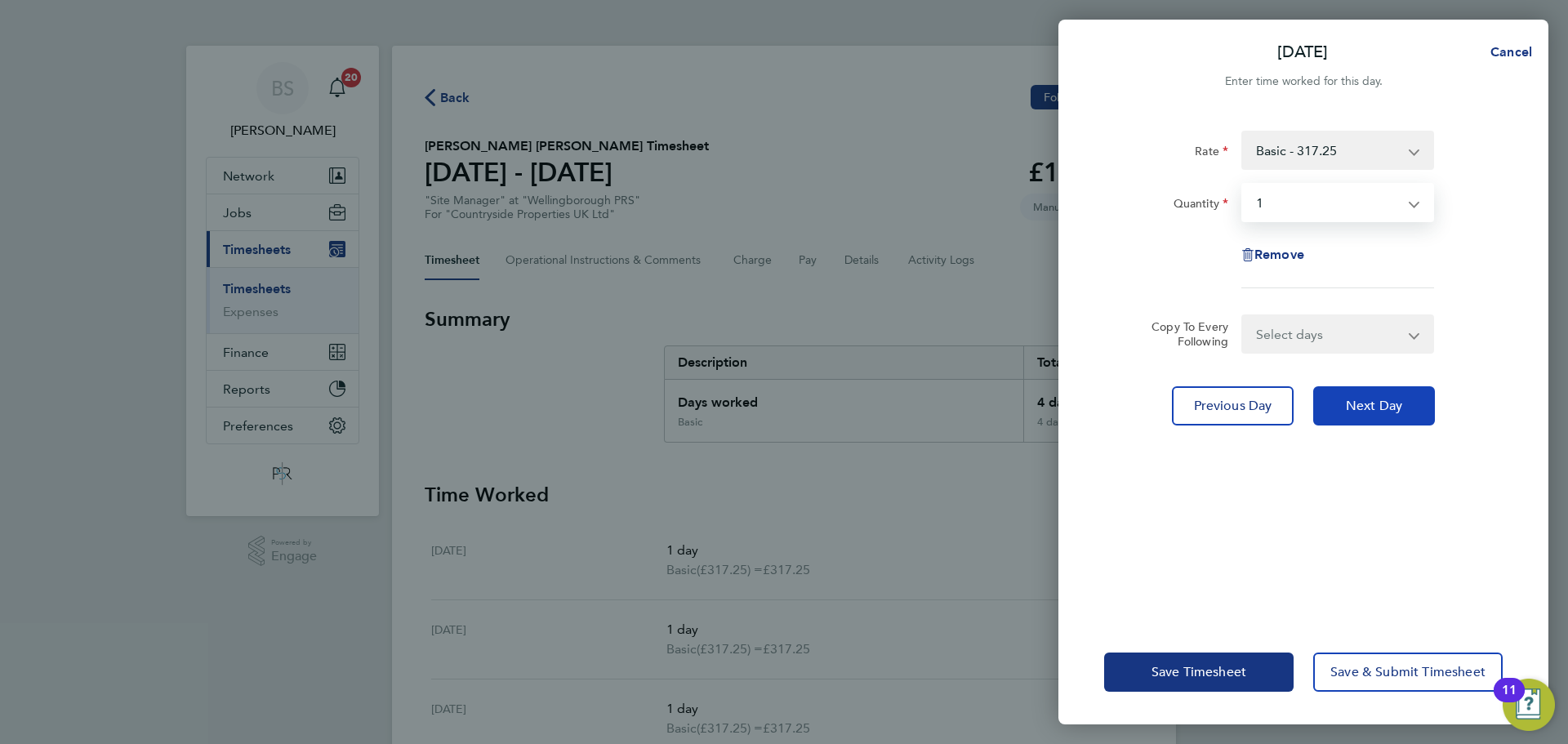
click at [1367, 397] on span "Next Day" at bounding box center [1374, 405] width 56 height 16
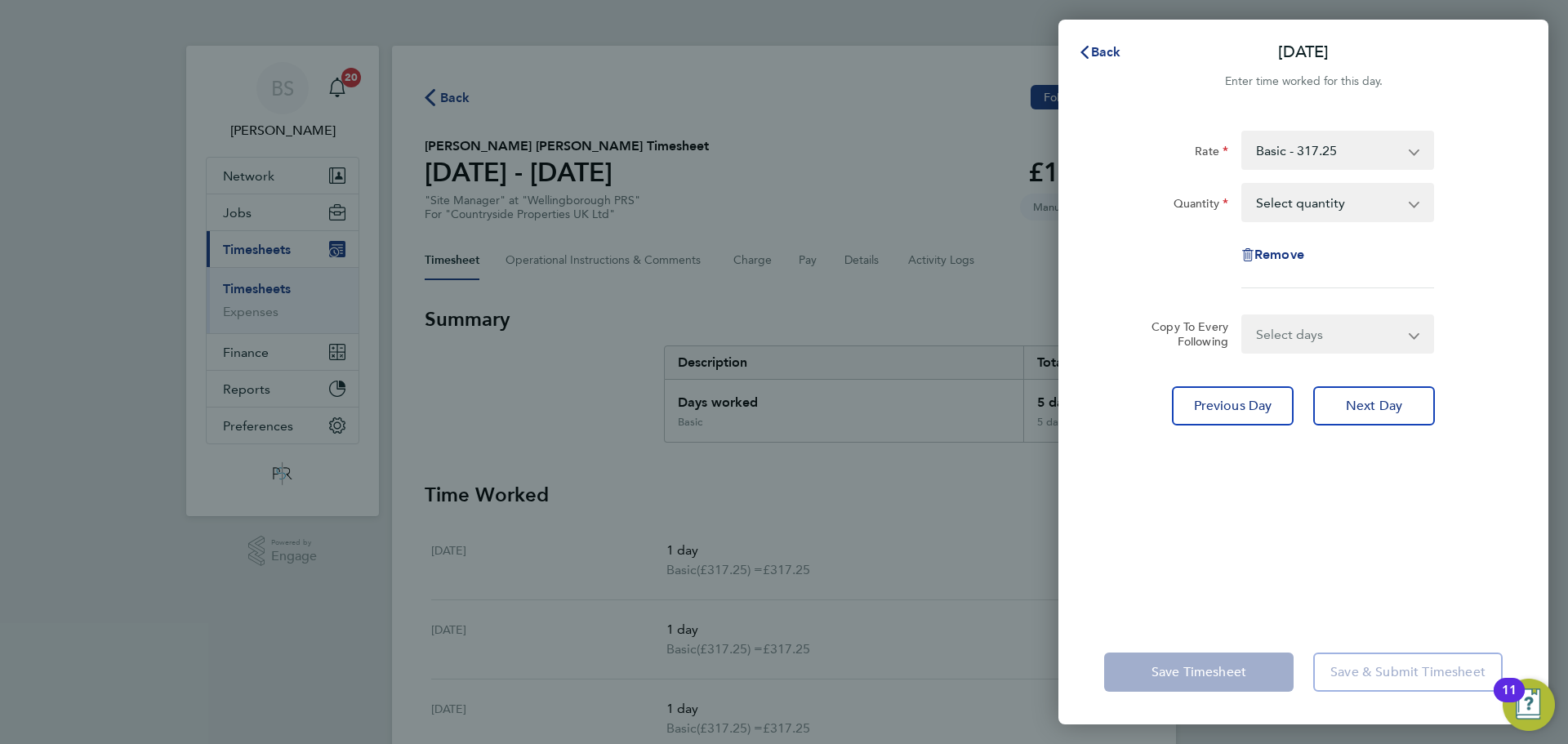
click at [1341, 209] on select "Select quantity 0.5 1" at bounding box center [1328, 203] width 170 height 36
select select "1"
click at [1243, 185] on select "Select quantity 0.5 1" at bounding box center [1328, 203] width 170 height 36
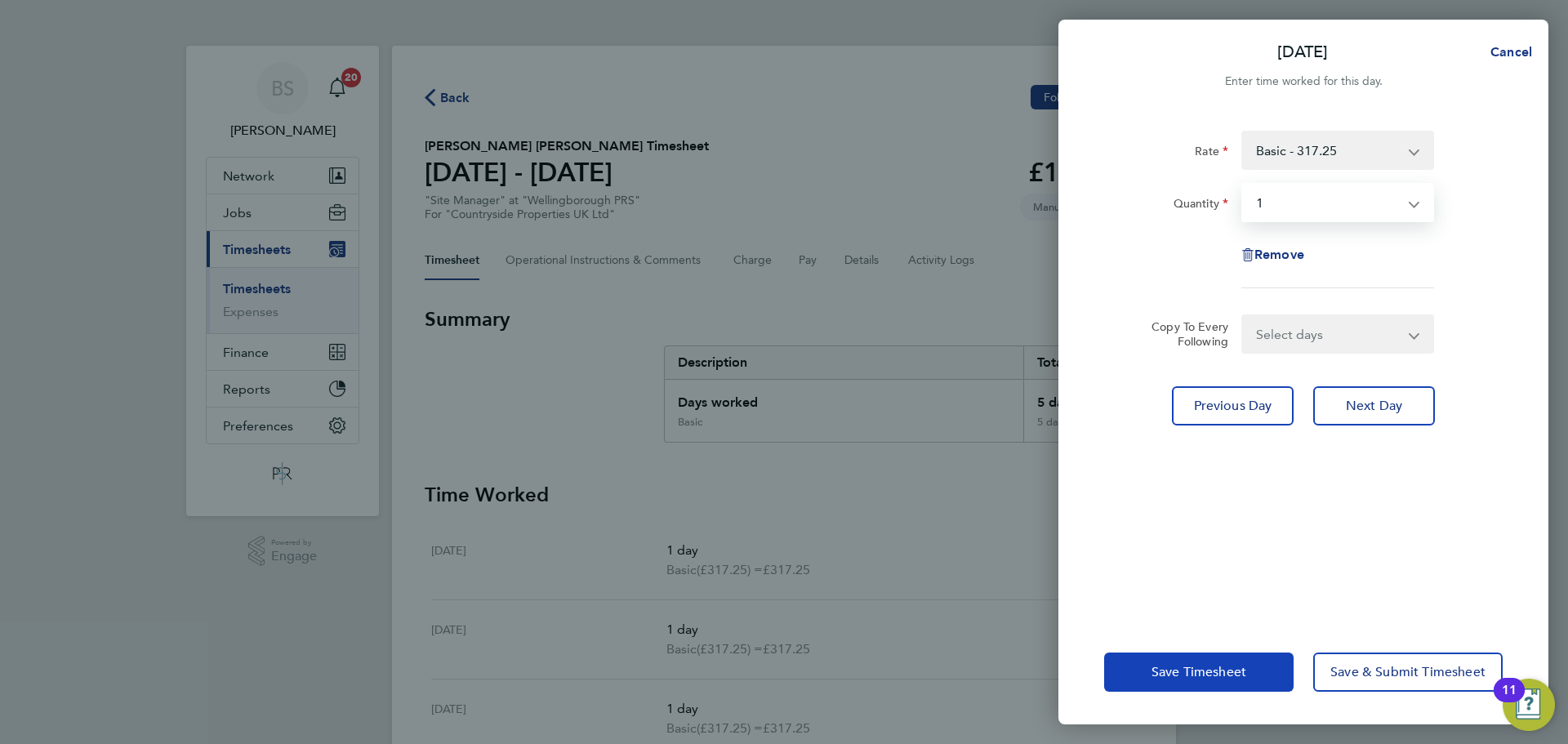
click at [1207, 664] on span "Save Timesheet" at bounding box center [1198, 672] width 95 height 16
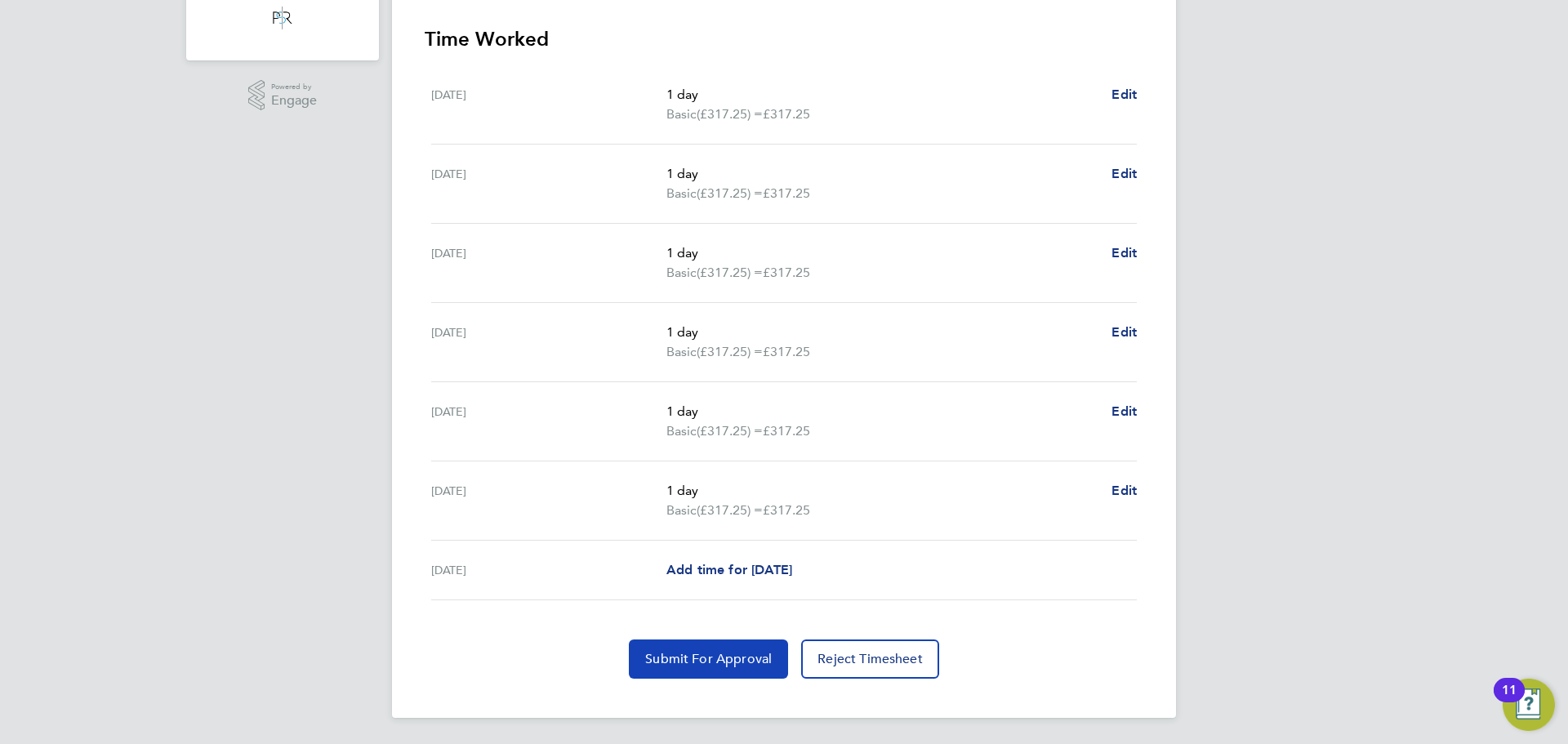
click at [750, 650] on button "Submit For Approval" at bounding box center [708, 658] width 159 height 39
